Goal: Information Seeking & Learning: Check status

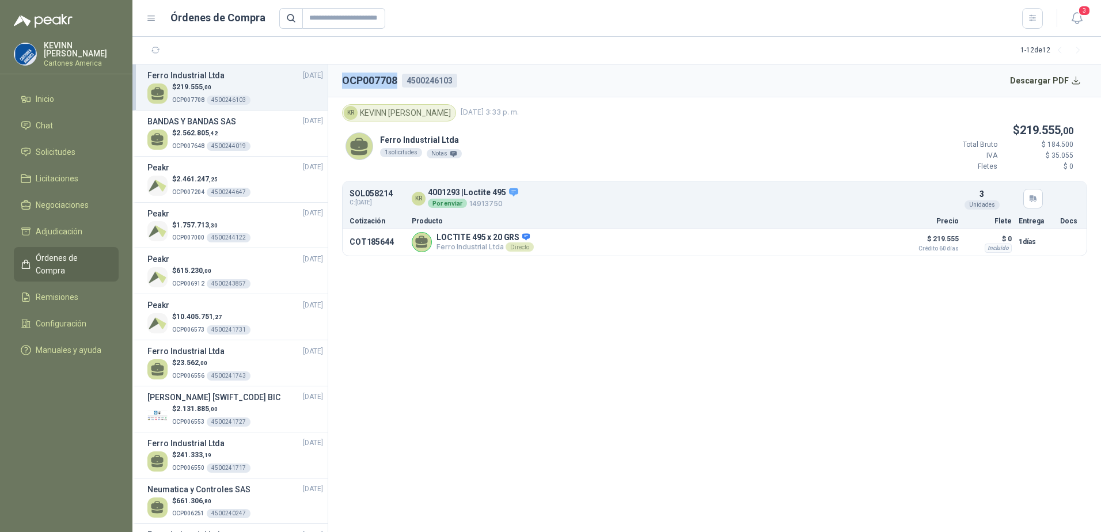
drag, startPoint x: 0, startPoint y: 0, endPoint x: 209, endPoint y: 99, distance: 231.3
click at [209, 99] on div "4500246103" at bounding box center [229, 100] width 44 height 9
click at [79, 153] on li "Solicitudes" at bounding box center [66, 152] width 91 height 13
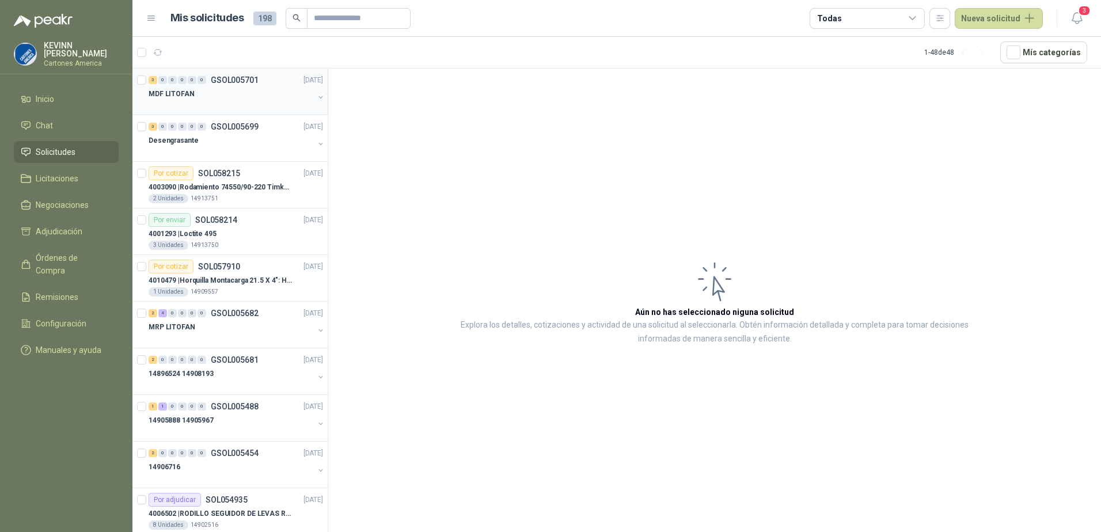
click at [225, 104] on div at bounding box center [231, 105] width 165 height 9
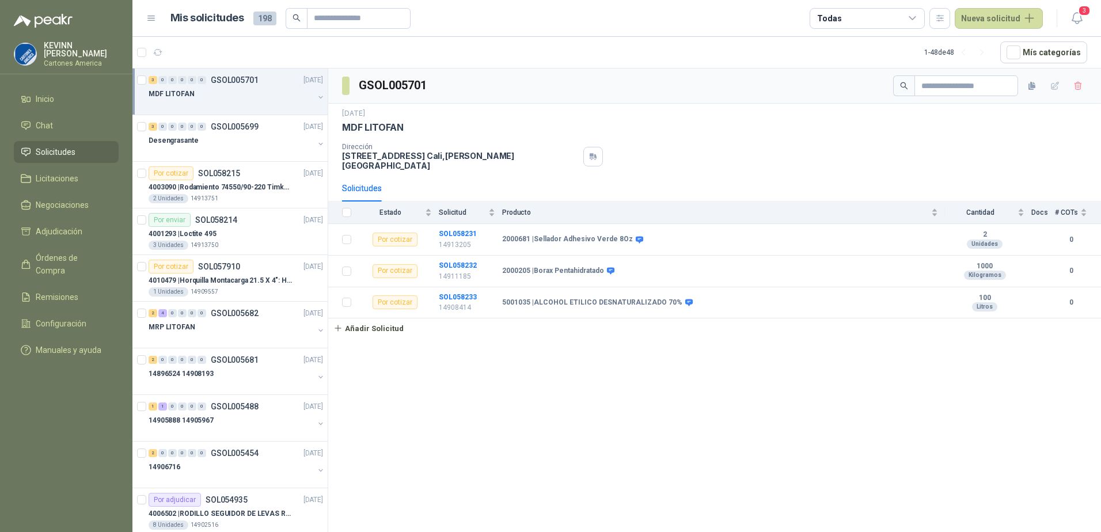
click at [316, 97] on button "button" at bounding box center [320, 97] width 9 height 9
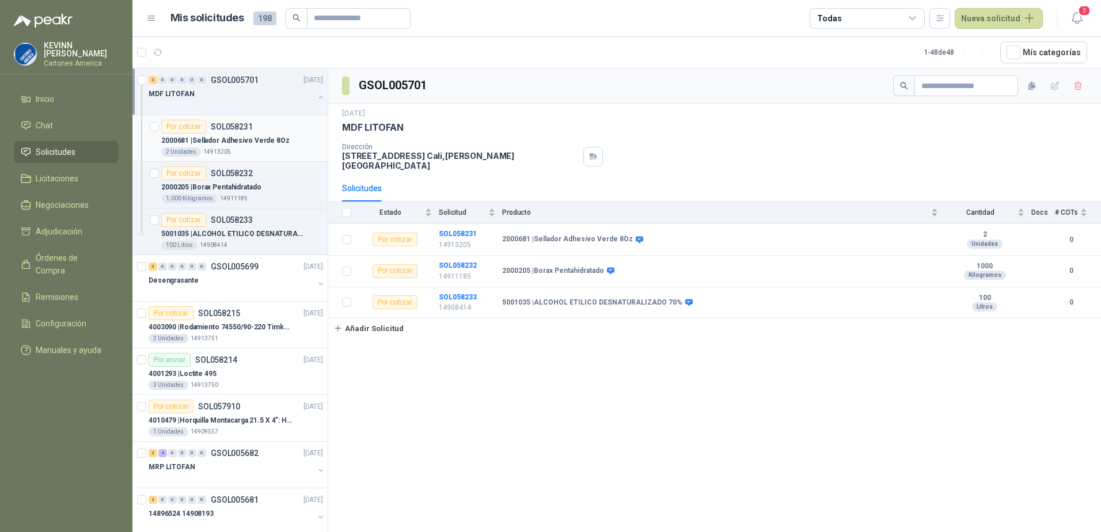
click at [275, 155] on div "2 Unidades 14913205" at bounding box center [242, 151] width 162 height 9
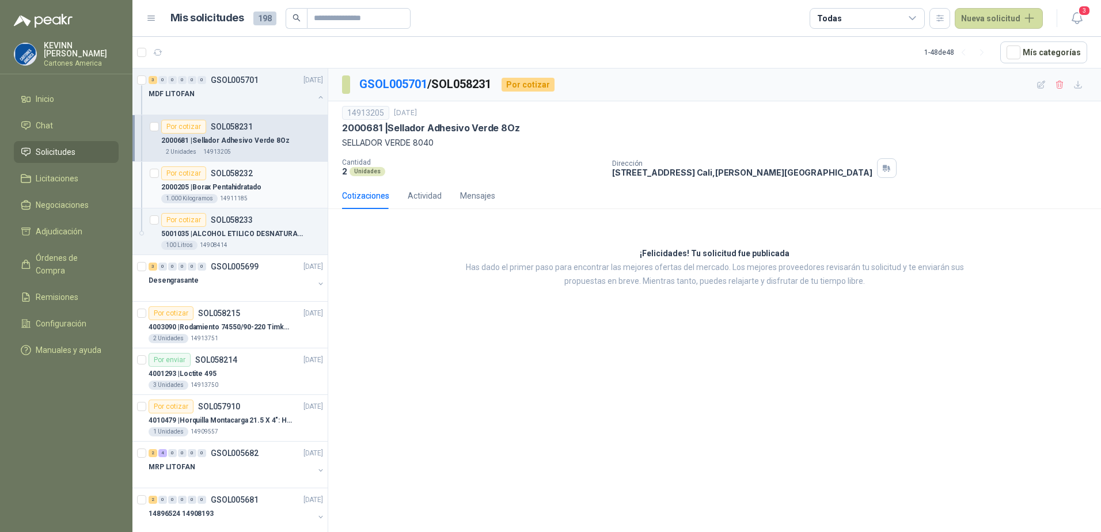
click at [262, 192] on div "2000205 | Borax Pentahidratado" at bounding box center [242, 187] width 162 height 14
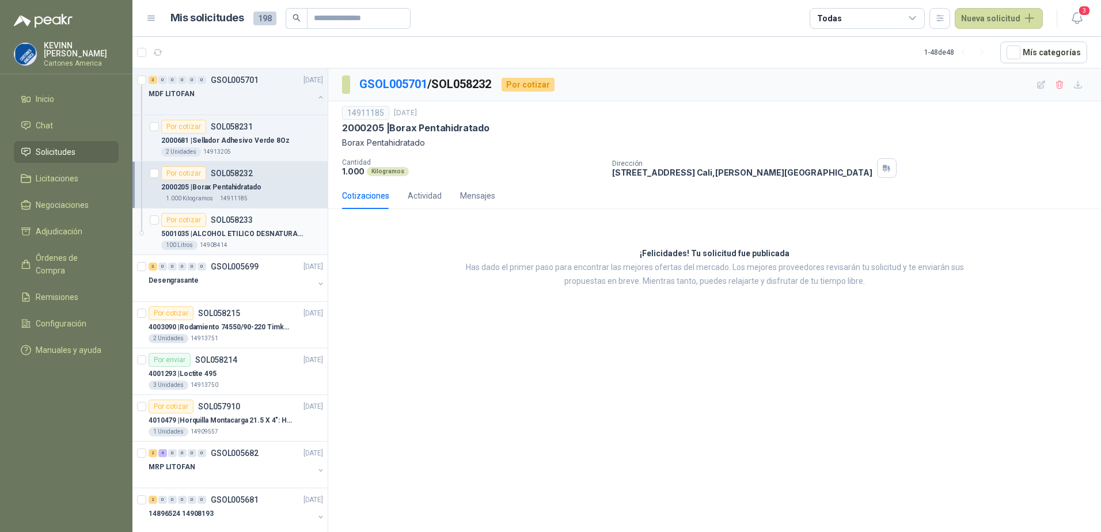
click at [245, 229] on p "5001035 | ALCOHOL ETILICO DESNATURALIZADO 70%" at bounding box center [232, 234] width 143 height 11
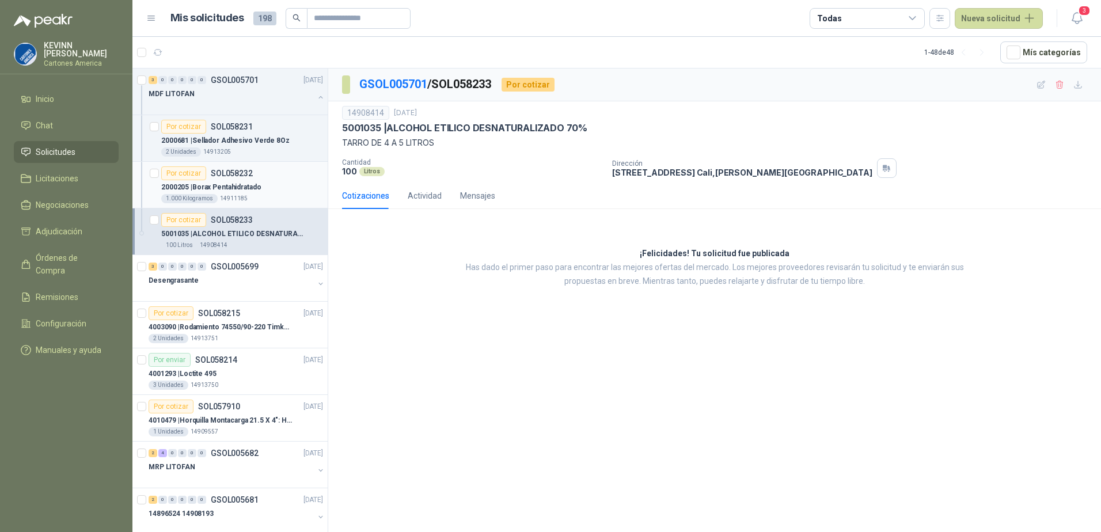
click at [242, 186] on p "2000205 | Borax Pentahidratado" at bounding box center [211, 187] width 100 height 11
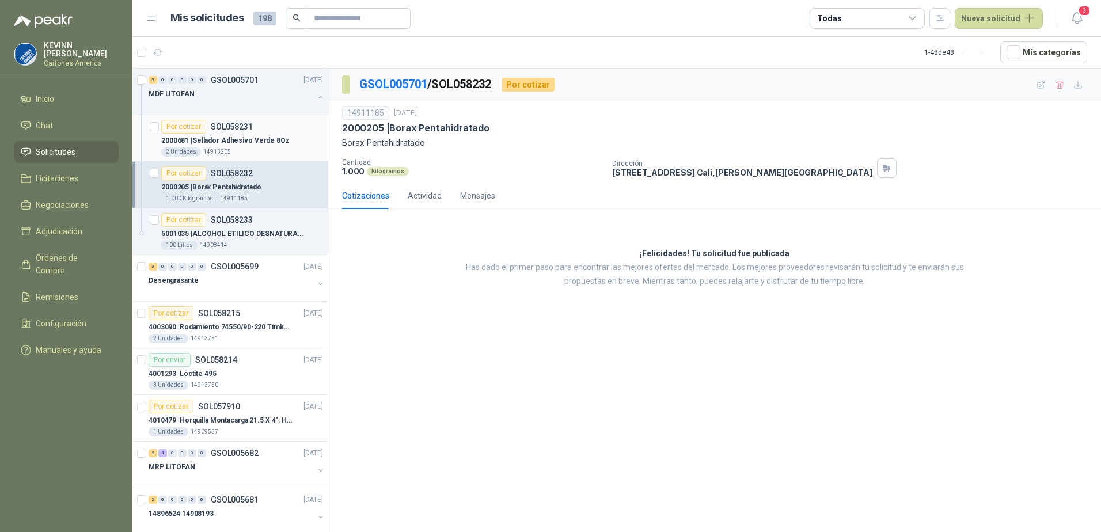
click at [269, 151] on div "2 Unidades 14913205" at bounding box center [242, 151] width 162 height 9
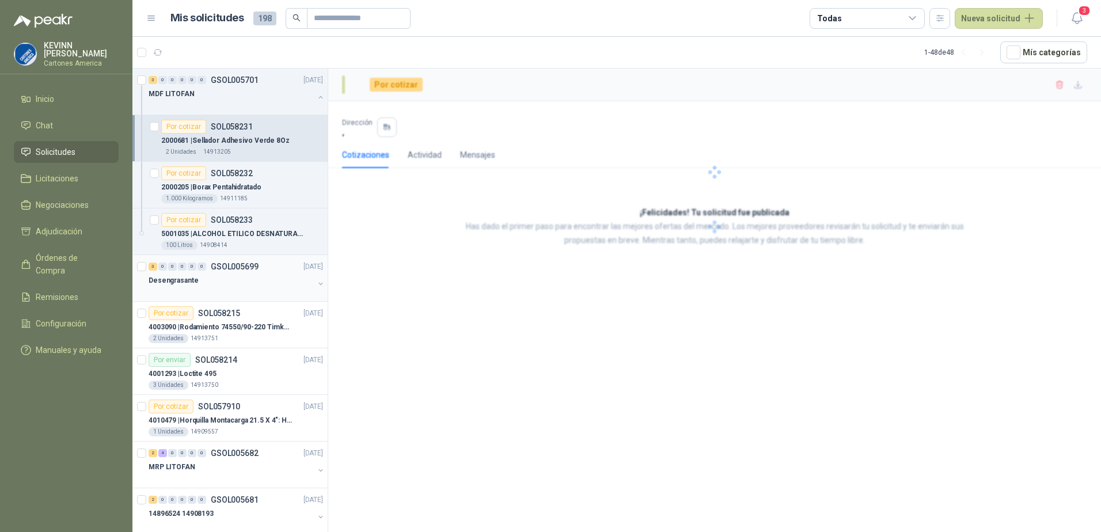
click at [254, 283] on div "Desengrasante" at bounding box center [231, 280] width 165 height 14
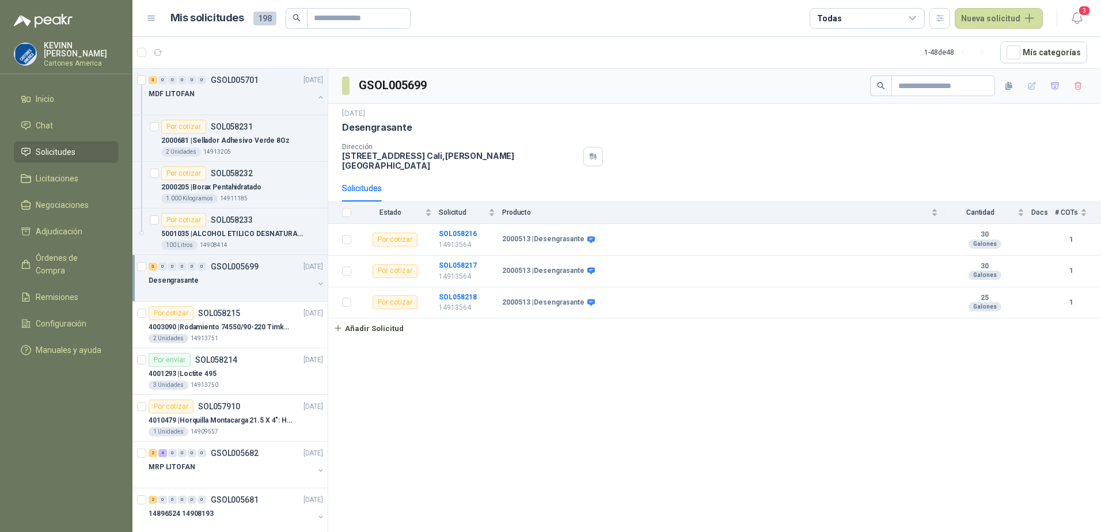
click at [316, 287] on button "button" at bounding box center [320, 283] width 9 height 9
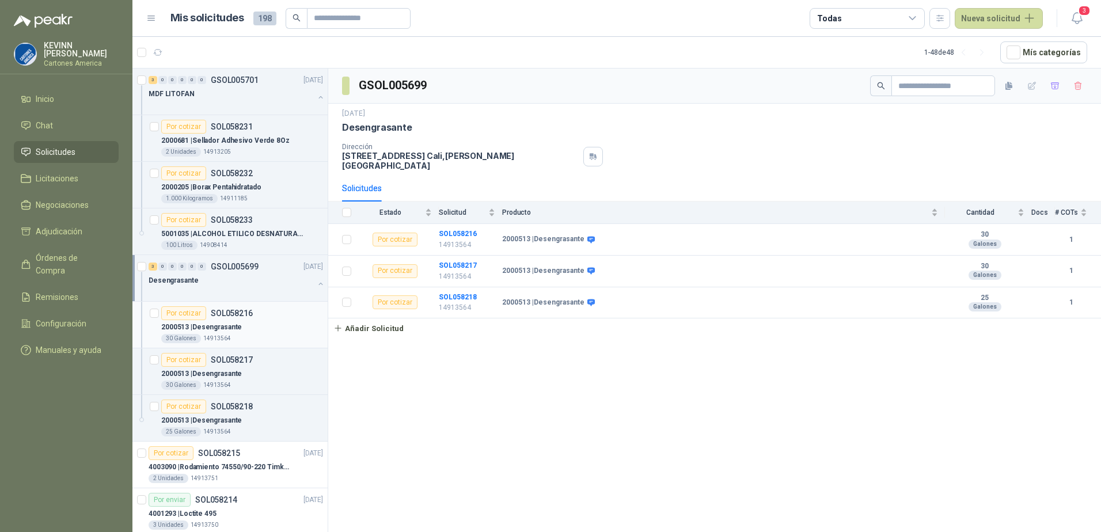
click at [231, 323] on p "2000513 | Desengrasante" at bounding box center [201, 327] width 81 height 11
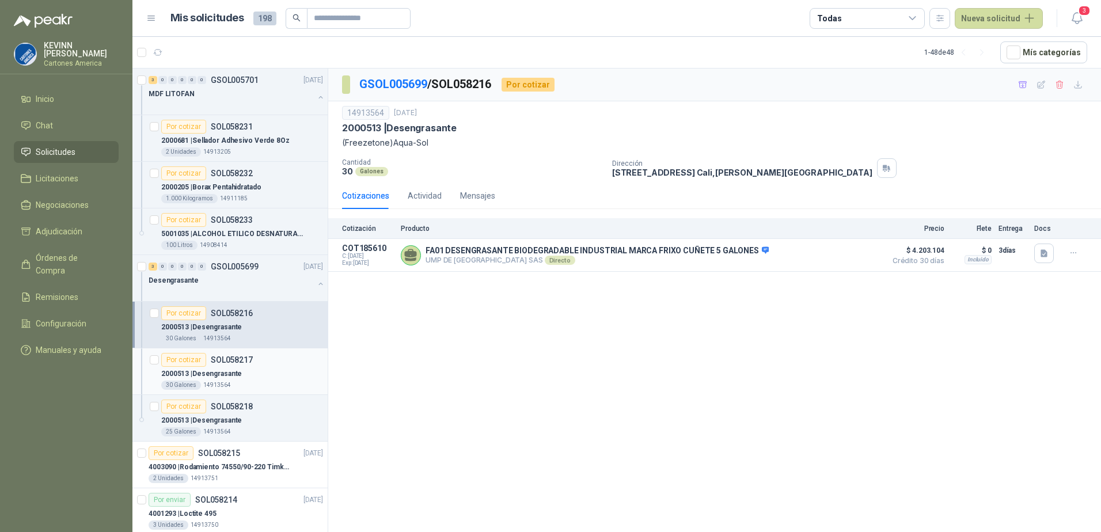
click at [235, 363] on p "SOL058217" at bounding box center [232, 360] width 42 height 8
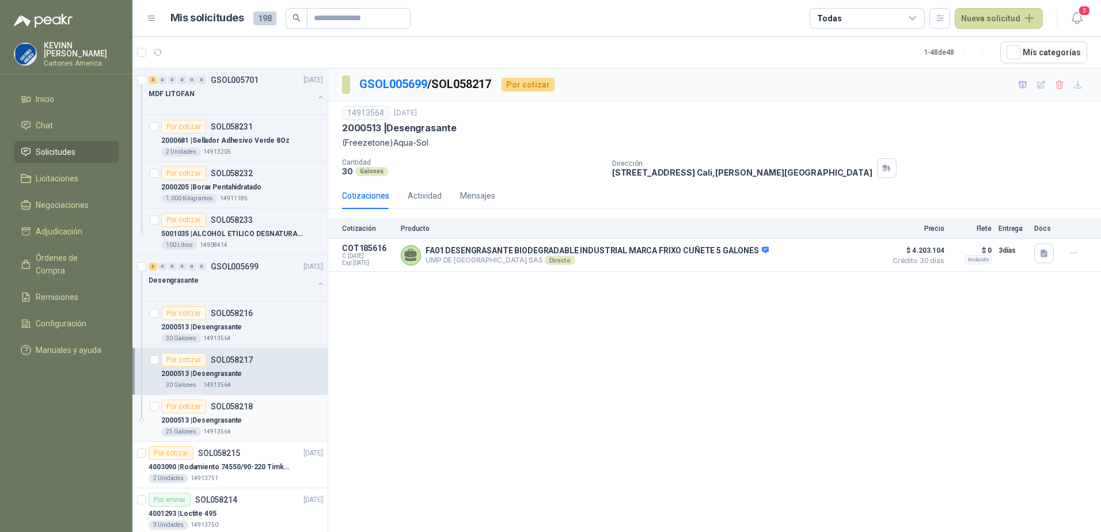
click at [225, 404] on p "SOL058218" at bounding box center [232, 406] width 42 height 8
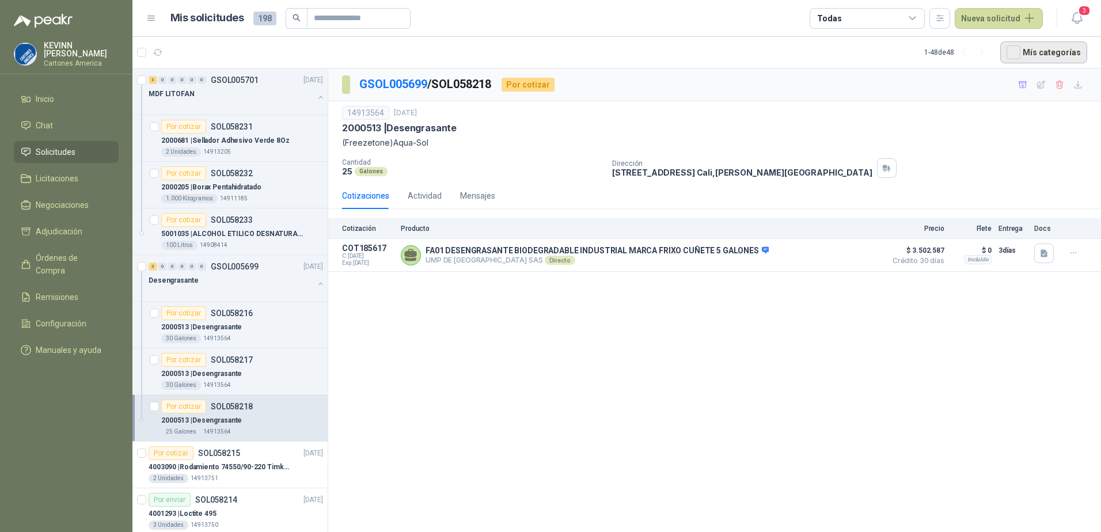
click at [1028, 60] on button "Mís categorías" at bounding box center [1043, 52] width 87 height 22
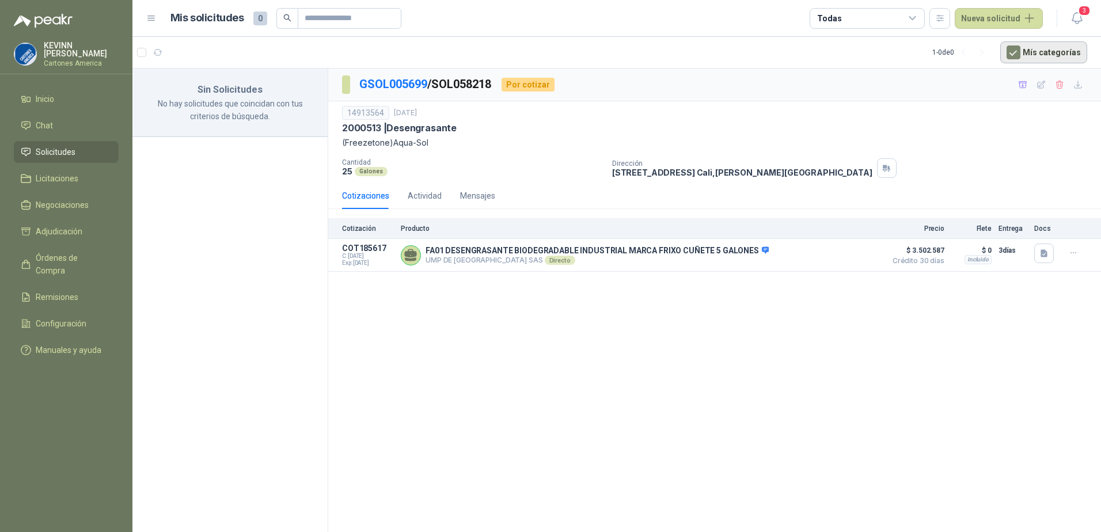
click at [1007, 54] on button "Mís categorías" at bounding box center [1043, 52] width 87 height 22
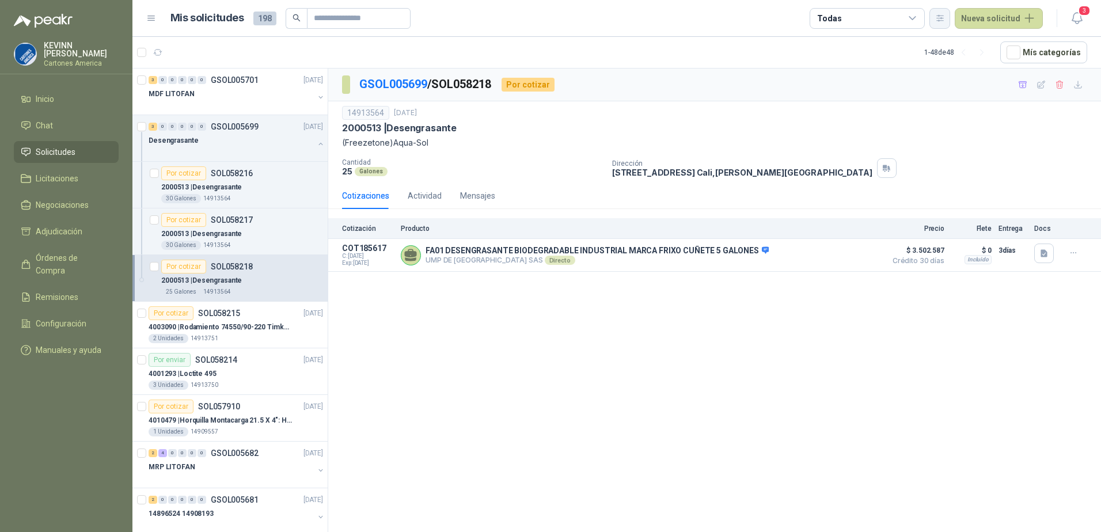
click at [942, 18] on icon "button" at bounding box center [940, 18] width 6 height 6
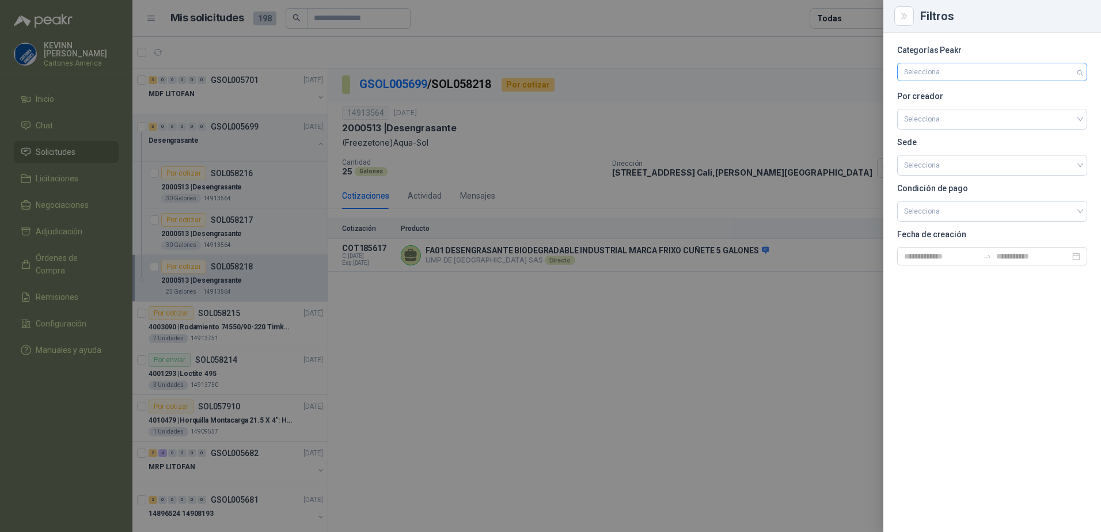
click at [990, 73] on div at bounding box center [985, 72] width 173 height 8
click at [826, 261] on div at bounding box center [550, 266] width 1101 height 532
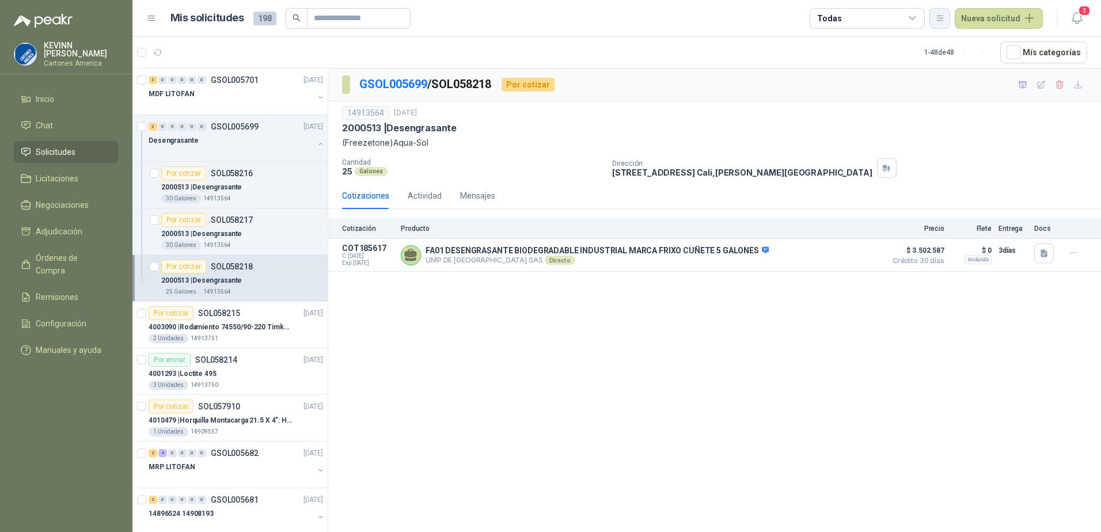
click at [950, 14] on button "button" at bounding box center [939, 18] width 21 height 21
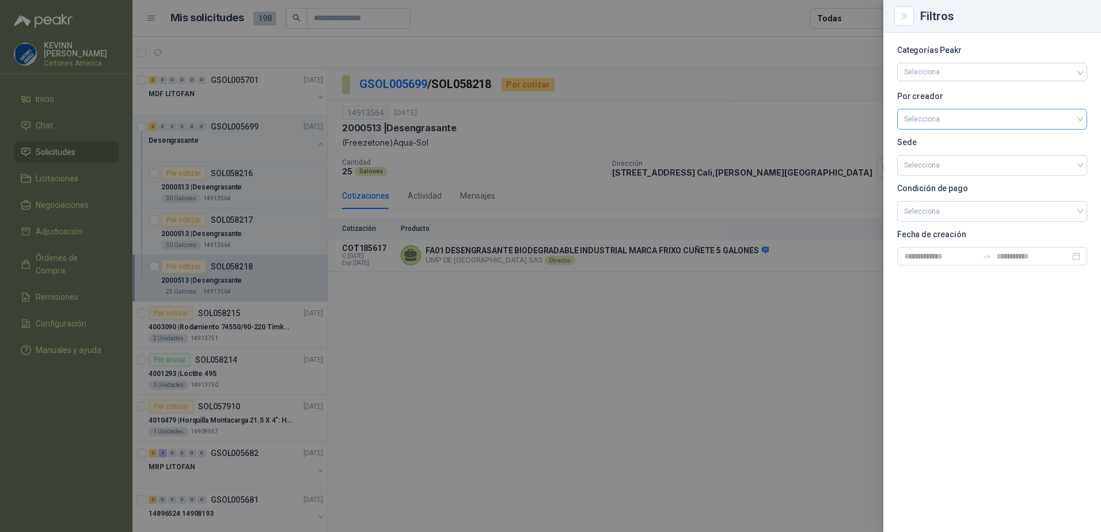
click at [975, 121] on input "search" at bounding box center [992, 117] width 176 height 17
click at [941, 141] on div "[PERSON_NAME]" at bounding box center [992, 143] width 172 height 13
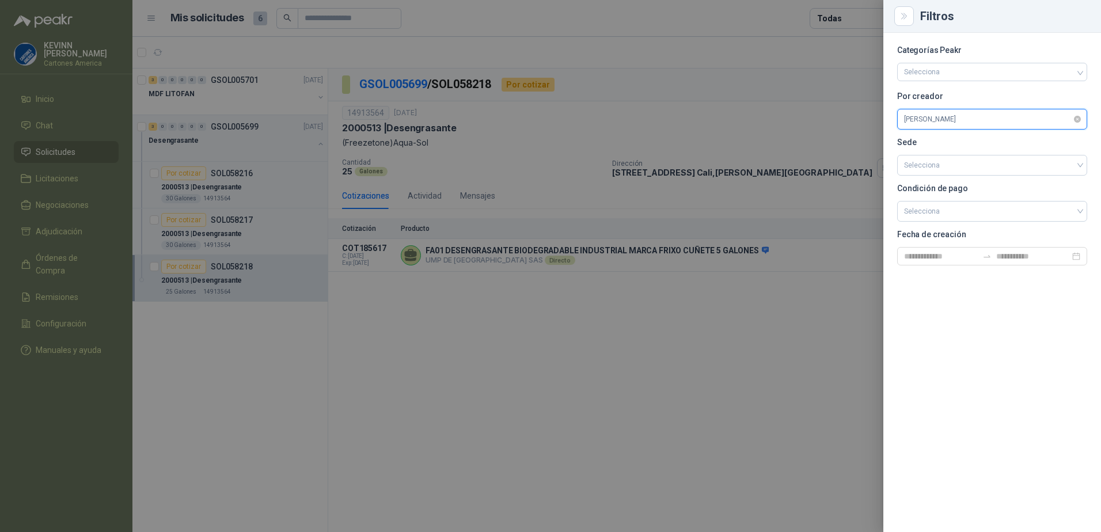
click at [1009, 123] on span "[PERSON_NAME]" at bounding box center [992, 119] width 176 height 17
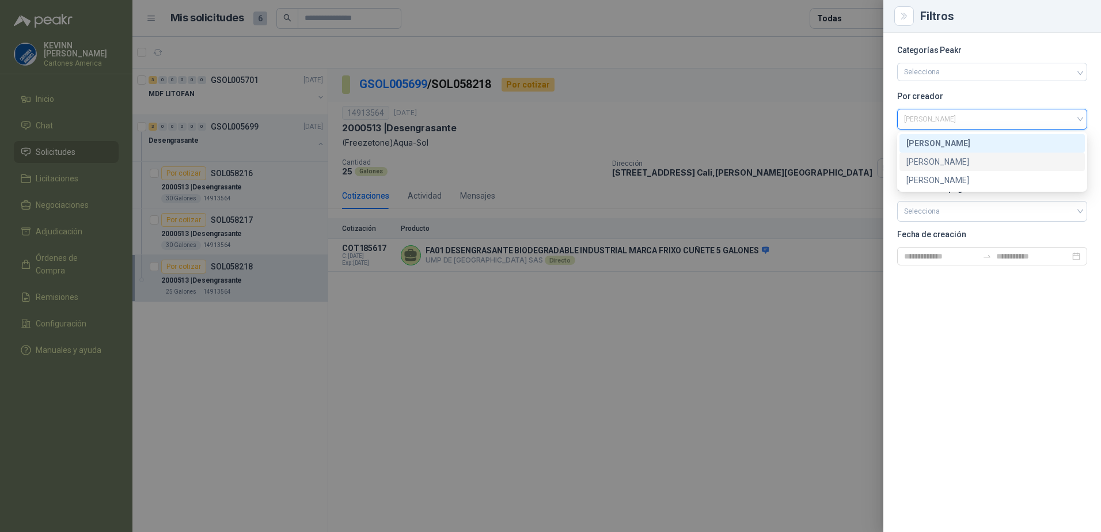
click at [938, 166] on div "[PERSON_NAME]" at bounding box center [992, 161] width 172 height 13
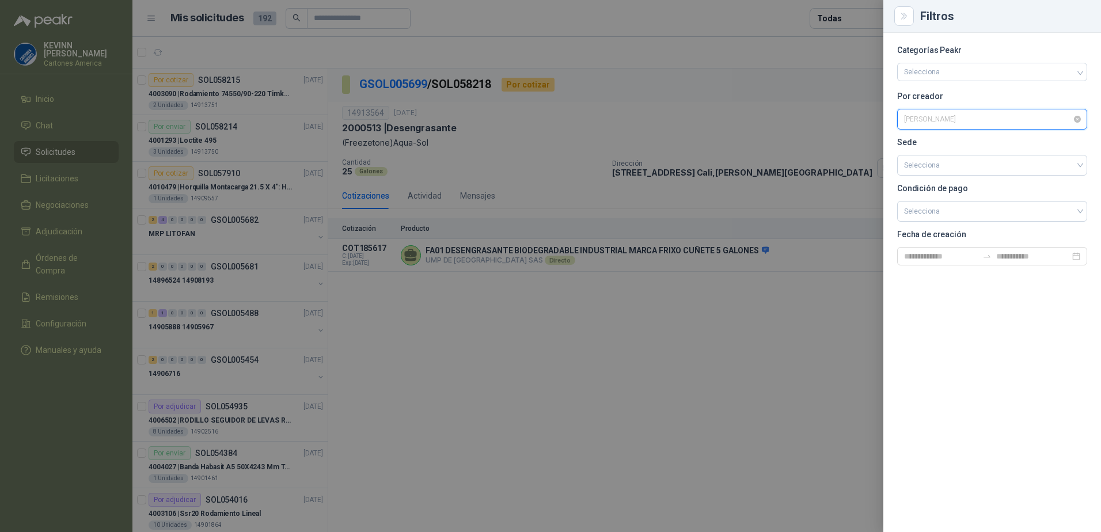
click at [974, 115] on span "[PERSON_NAME]" at bounding box center [992, 119] width 176 height 17
click at [919, 289] on div "Categorías Peakr Selecciona Por creador [PERSON_NAME] Sede Selecciona Condición…" at bounding box center [992, 282] width 218 height 499
click at [971, 177] on section "Categorías Peakr Selecciona Por creador [PERSON_NAME] Sede Selecciona Condición…" at bounding box center [992, 156] width 190 height 219
click at [976, 172] on input "search" at bounding box center [992, 163] width 176 height 17
click at [943, 291] on div "Categorías Peakr Selecciona Por creador [PERSON_NAME] Sede Selecciona Condición…" at bounding box center [992, 282] width 218 height 499
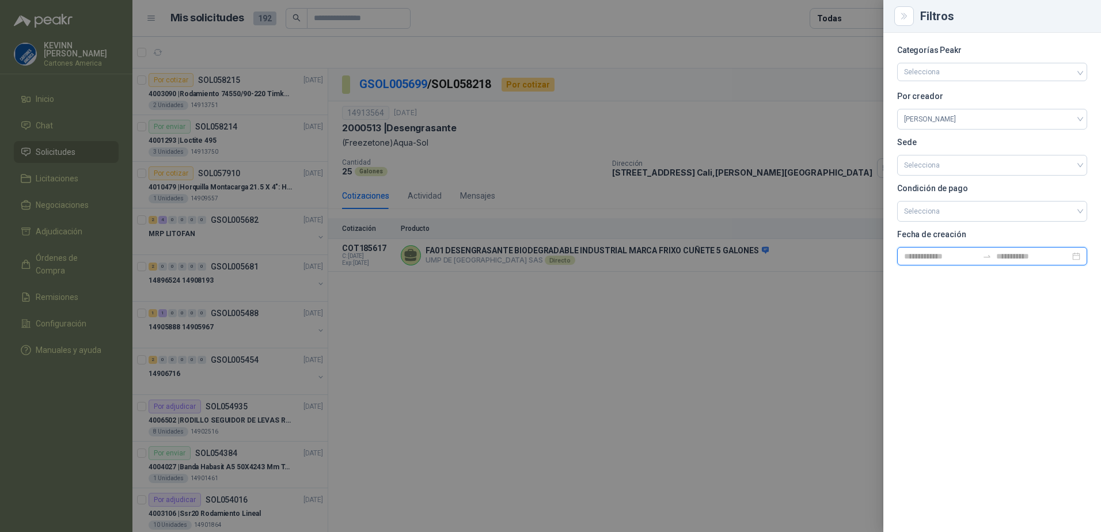
click at [957, 258] on input at bounding box center [941, 256] width 74 height 13
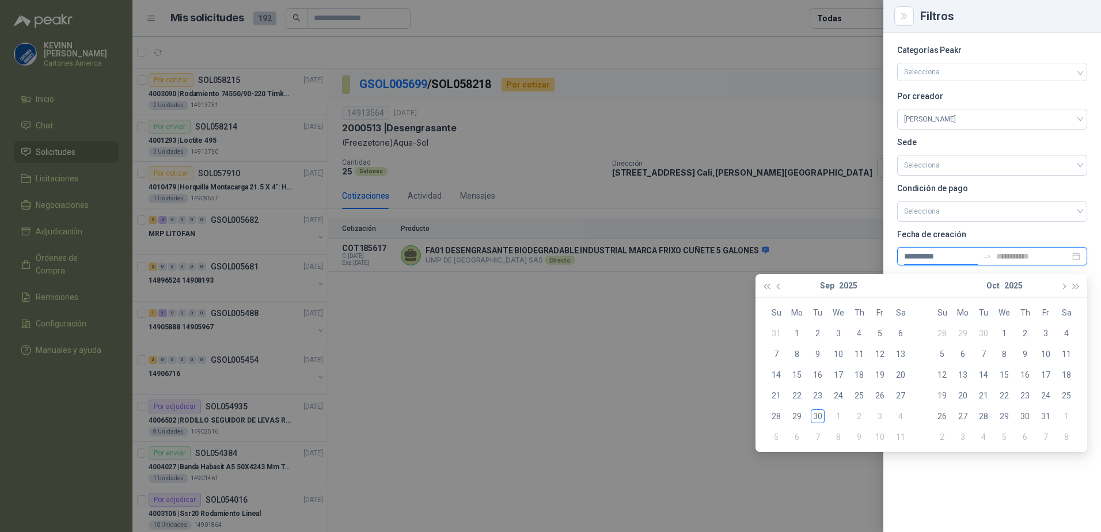
type input "**********"
drag, startPoint x: 943, startPoint y: 470, endPoint x: 1001, endPoint y: 360, distance: 124.6
click at [944, 470] on div "Categorías Peakr Selecciona Por creador [PERSON_NAME] Sede Selecciona Condición…" at bounding box center [992, 282] width 218 height 499
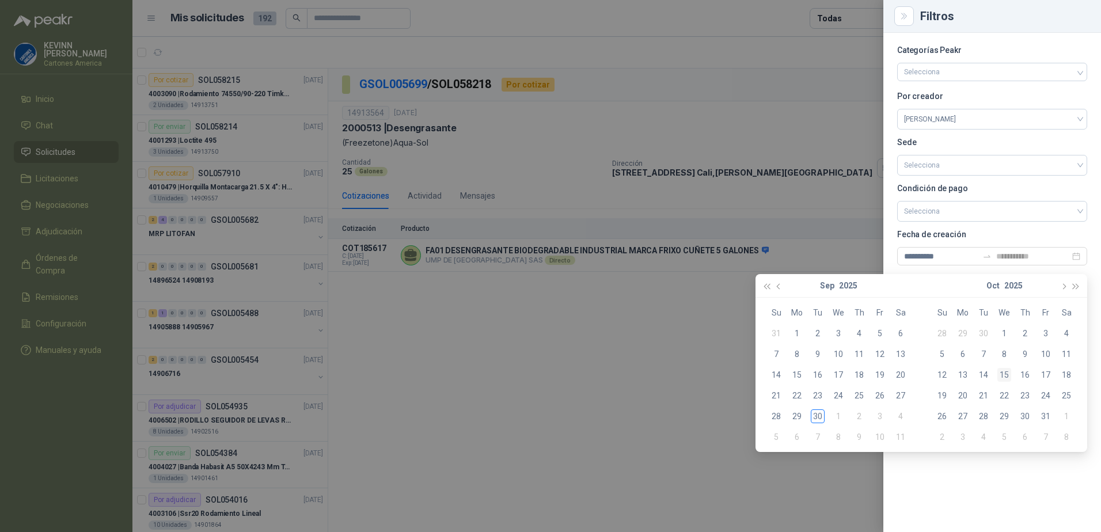
type input "**********"
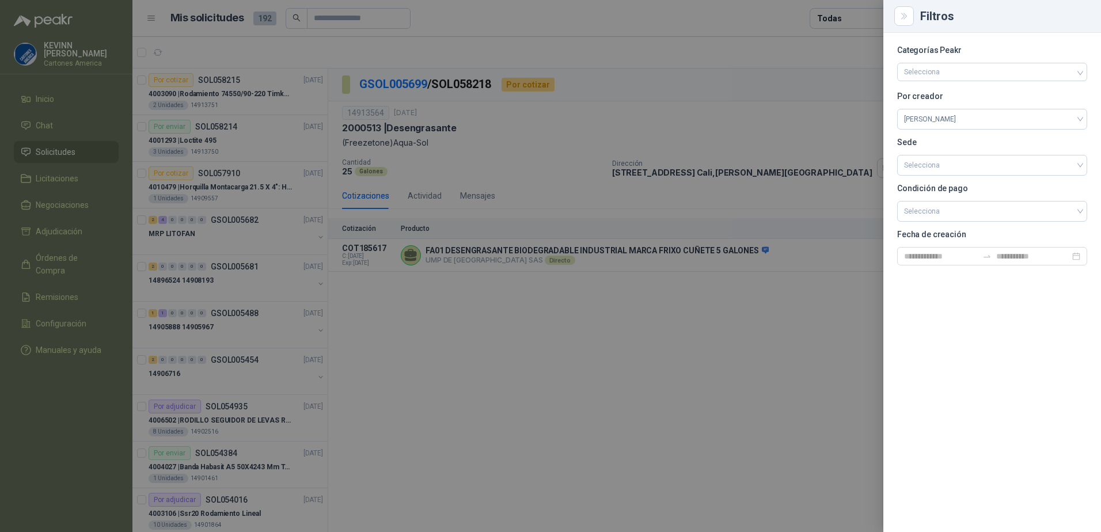
click at [902, 26] on div "Filtros" at bounding box center [992, 16] width 218 height 33
click at [910, 19] on button "Close" at bounding box center [904, 16] width 20 height 20
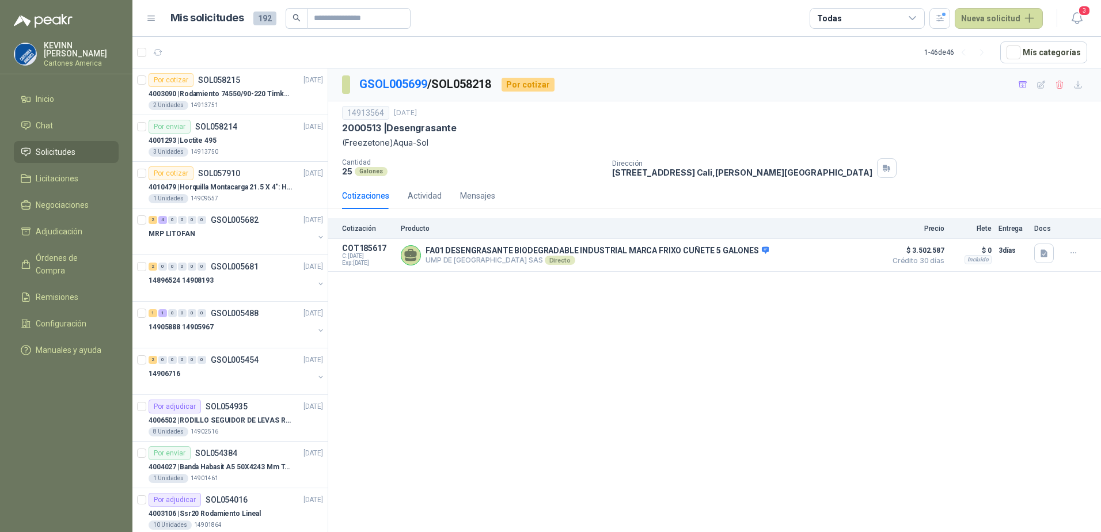
click at [658, 325] on div "GSOL005699 / SOL058218 Por cotizar 14913564 [DATE] 2000513 | Desengrasante (F…" at bounding box center [714, 302] width 773 height 467
click at [944, 15] on div "button" at bounding box center [940, 18] width 10 height 10
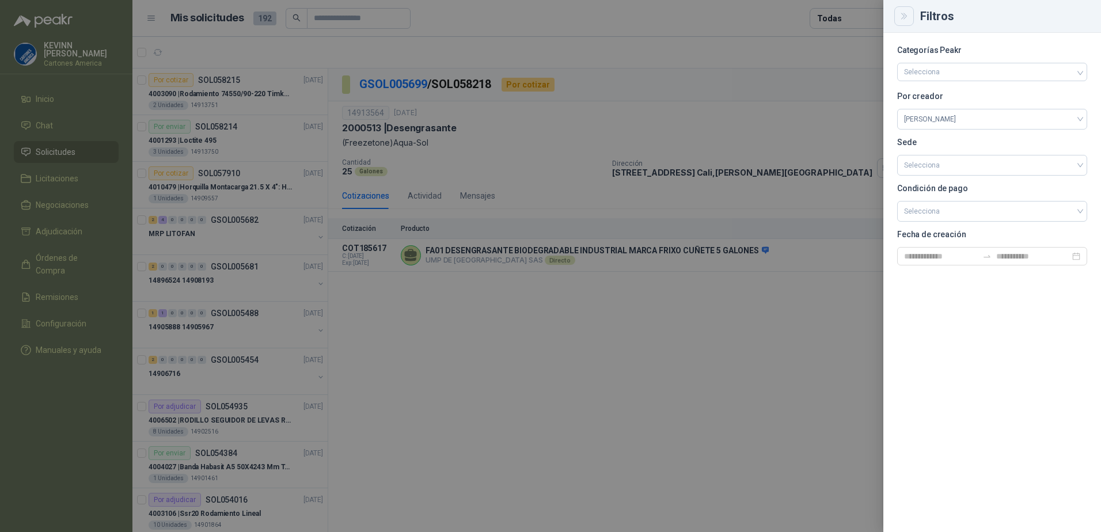
click at [902, 18] on icon "Close" at bounding box center [903, 16] width 5 height 6
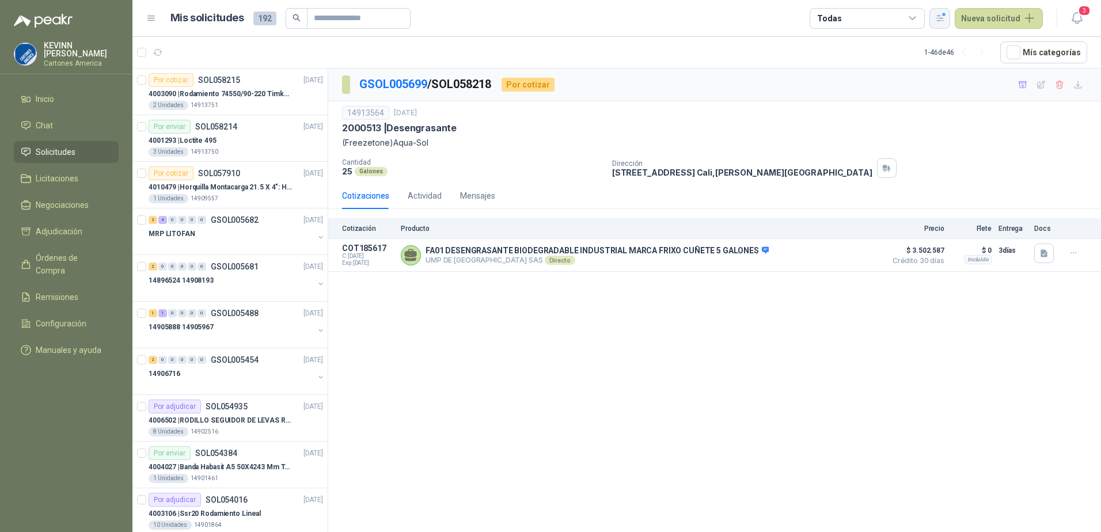
click at [942, 16] on icon "button" at bounding box center [940, 18] width 6 height 6
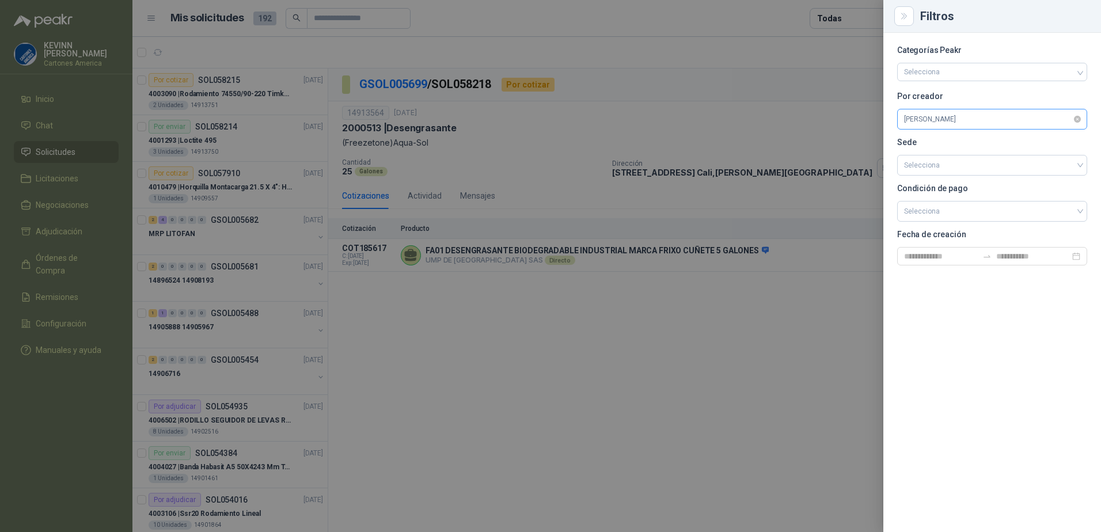
click at [1044, 125] on span "[PERSON_NAME]" at bounding box center [992, 119] width 176 height 17
click at [979, 115] on span "[PERSON_NAME]" at bounding box center [992, 119] width 176 height 17
click at [990, 352] on div "Categorías Peakr Selecciona Por creador Selecciona Sede Selecciona Condición de…" at bounding box center [992, 282] width 218 height 499
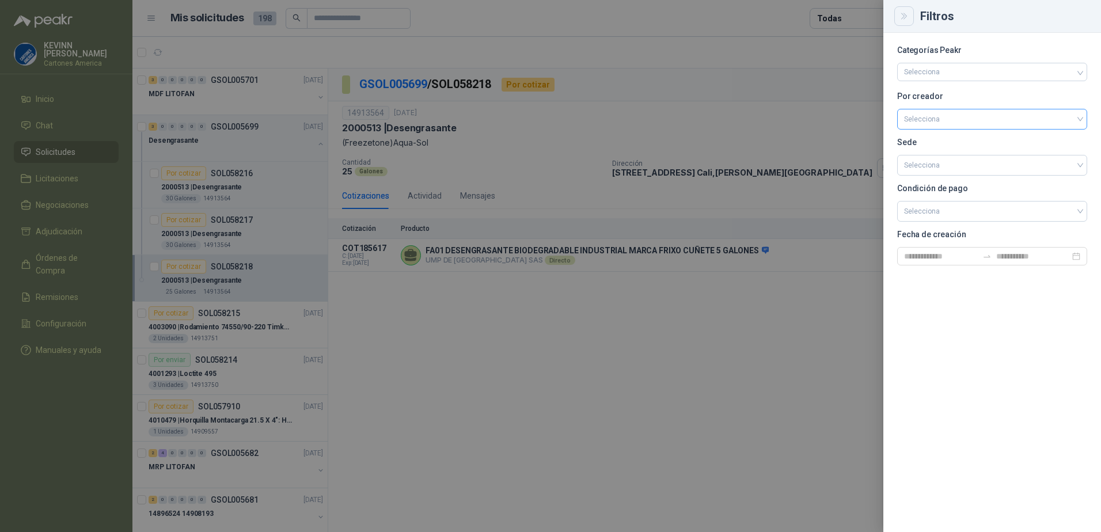
click at [900, 16] on icon "Close" at bounding box center [904, 17] width 10 height 10
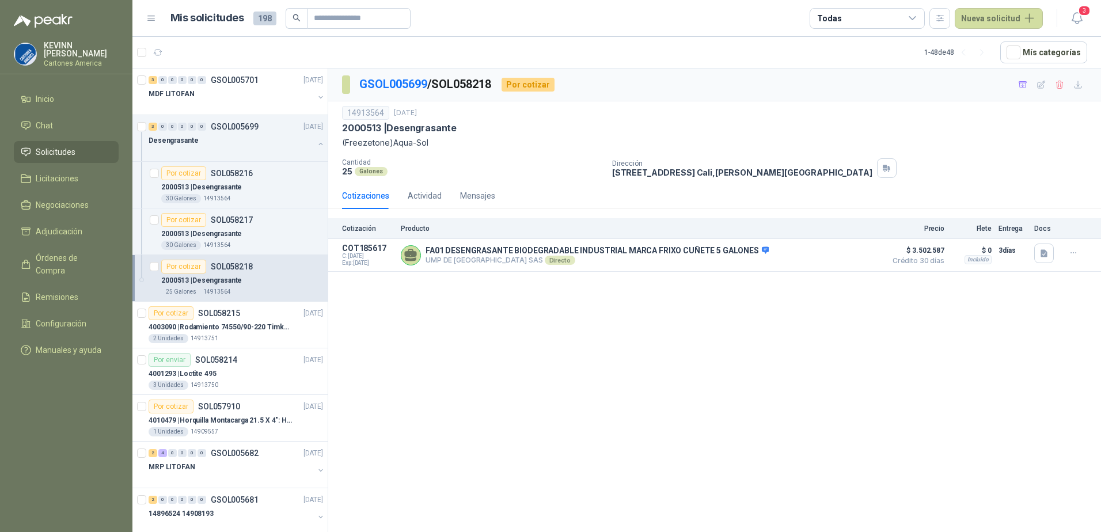
drag, startPoint x: 898, startPoint y: 18, endPoint x: 909, endPoint y: 17, distance: 11.0
click at [900, 17] on div "Todas" at bounding box center [866, 18] width 115 height 21
click at [837, 379] on div "GSOL005699 / SOL058218 Por cotizar 14913564 [DATE] 2000513 | Desengrasante (F…" at bounding box center [714, 302] width 773 height 467
